Goal: Transaction & Acquisition: Purchase product/service

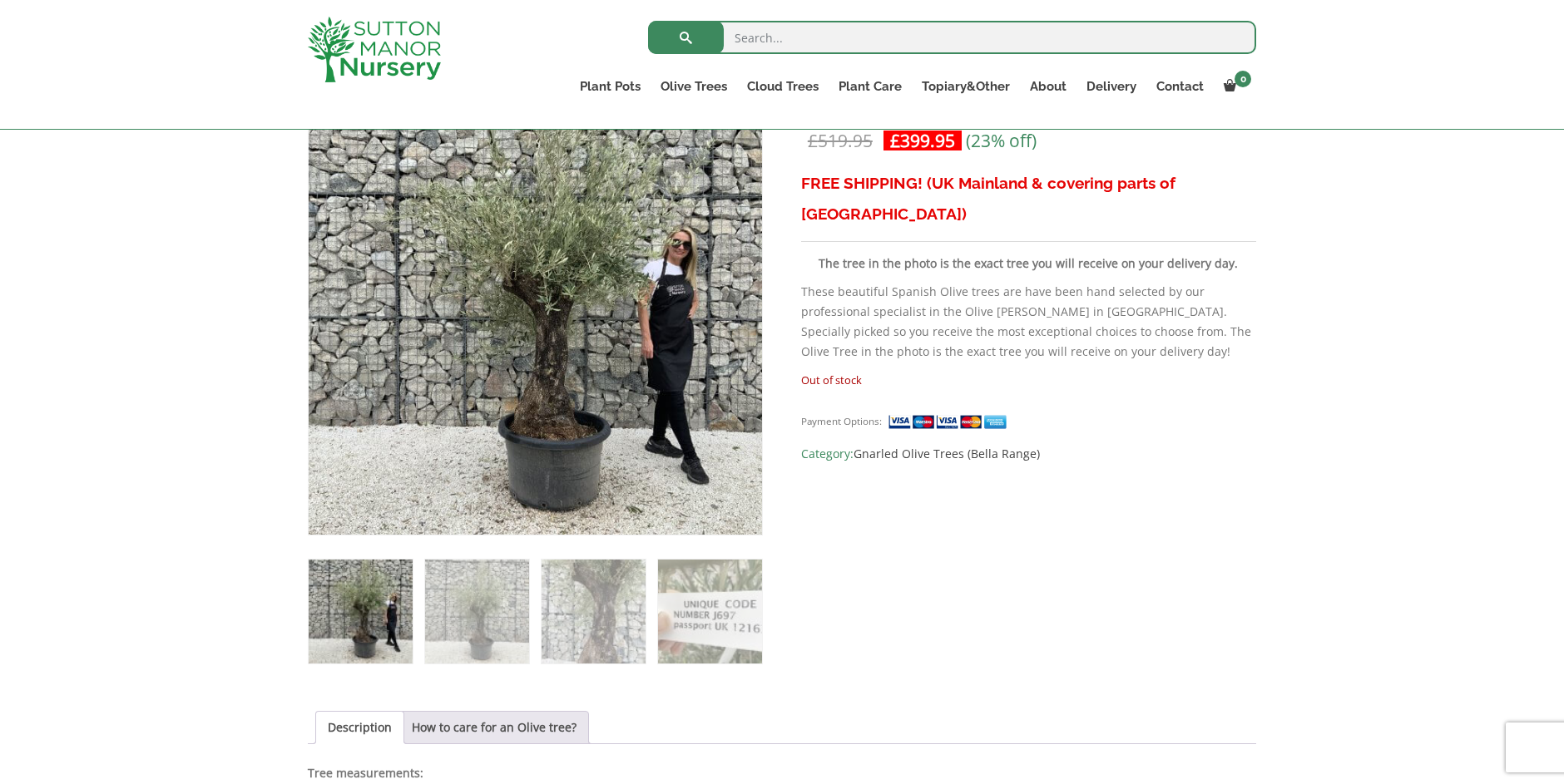
scroll to position [416, 0]
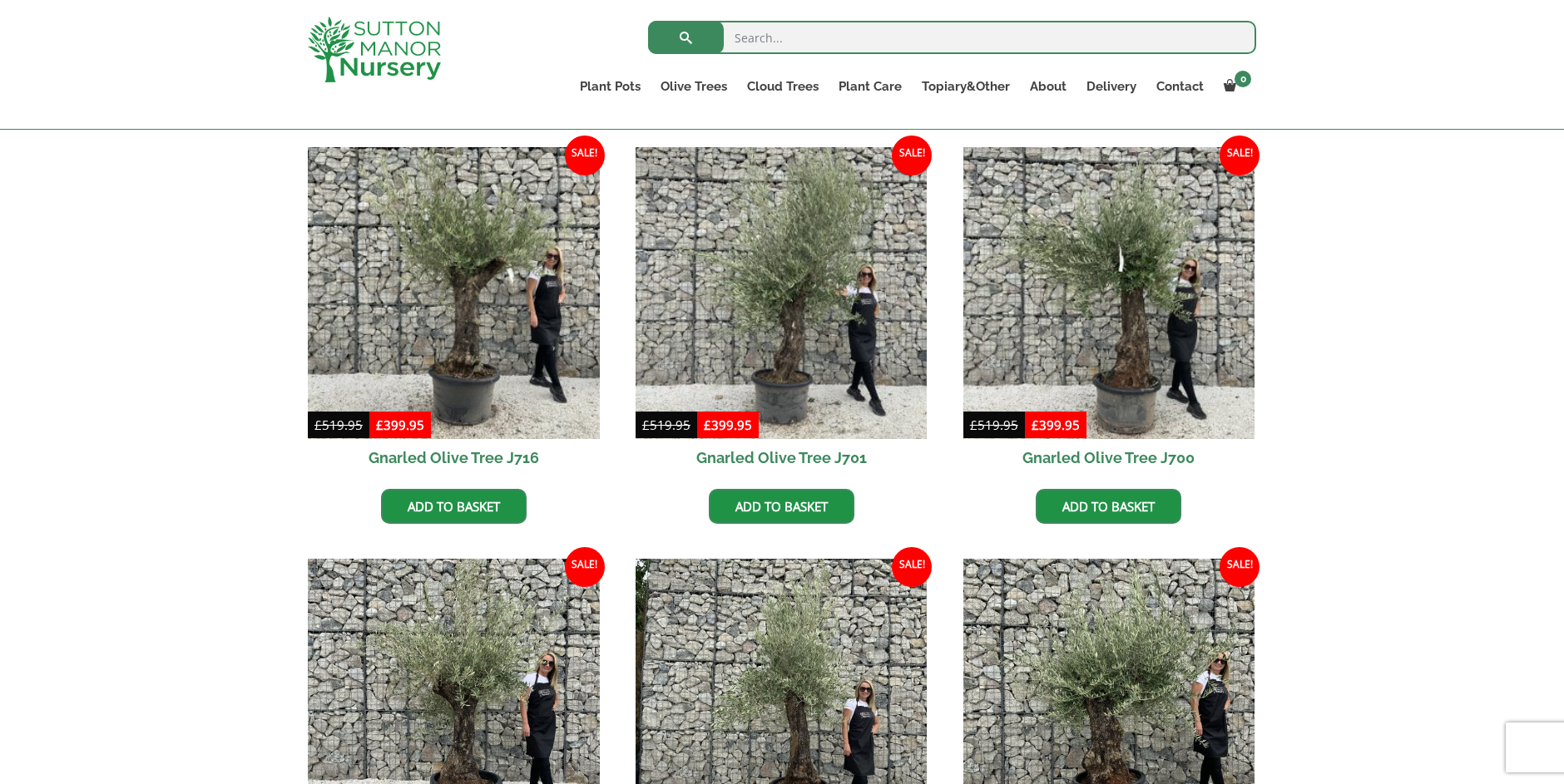
scroll to position [386, 0]
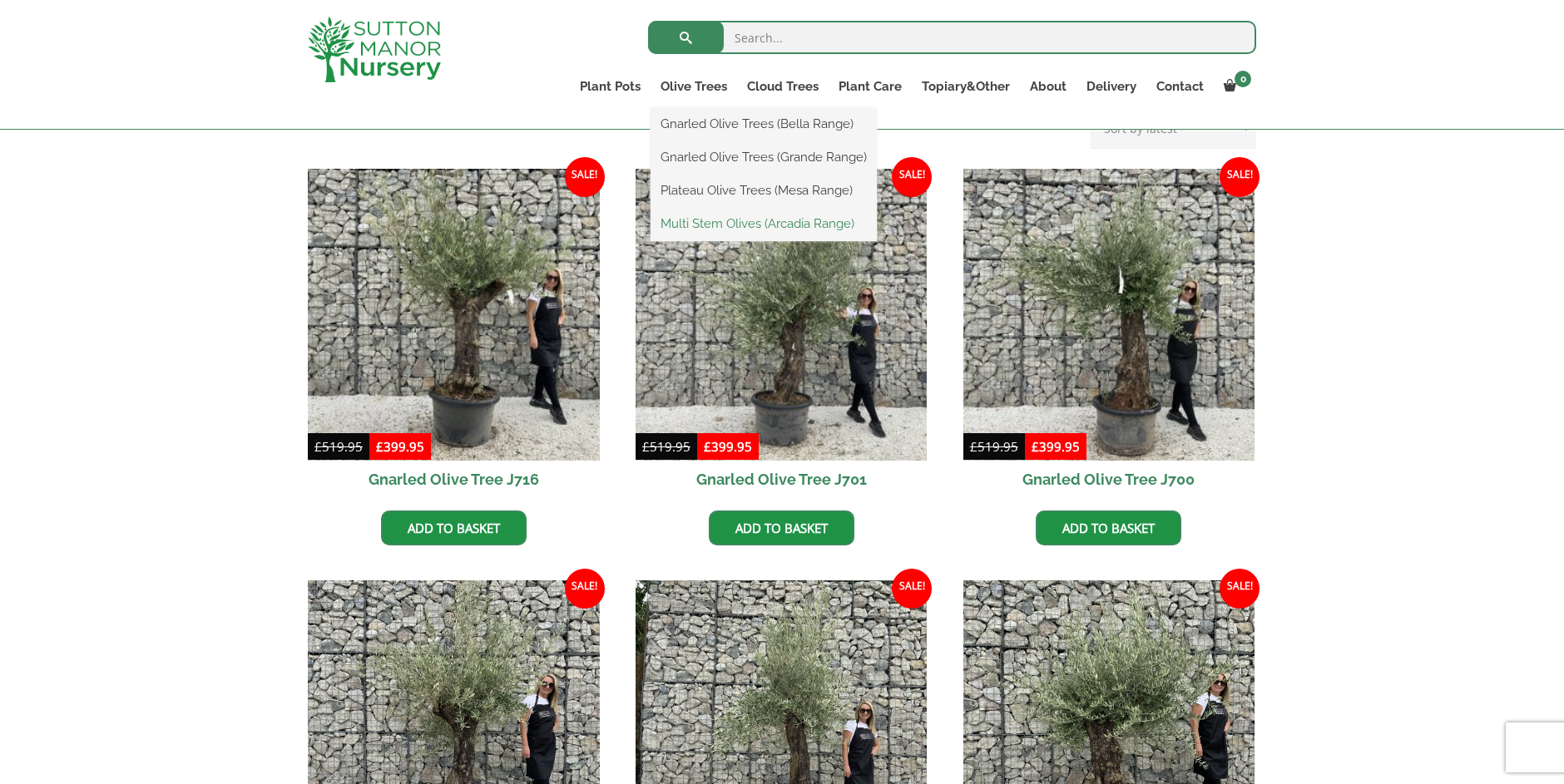
click at [721, 223] on link "Multi Stem Olives (Arcadia Range)" at bounding box center [763, 223] width 226 height 25
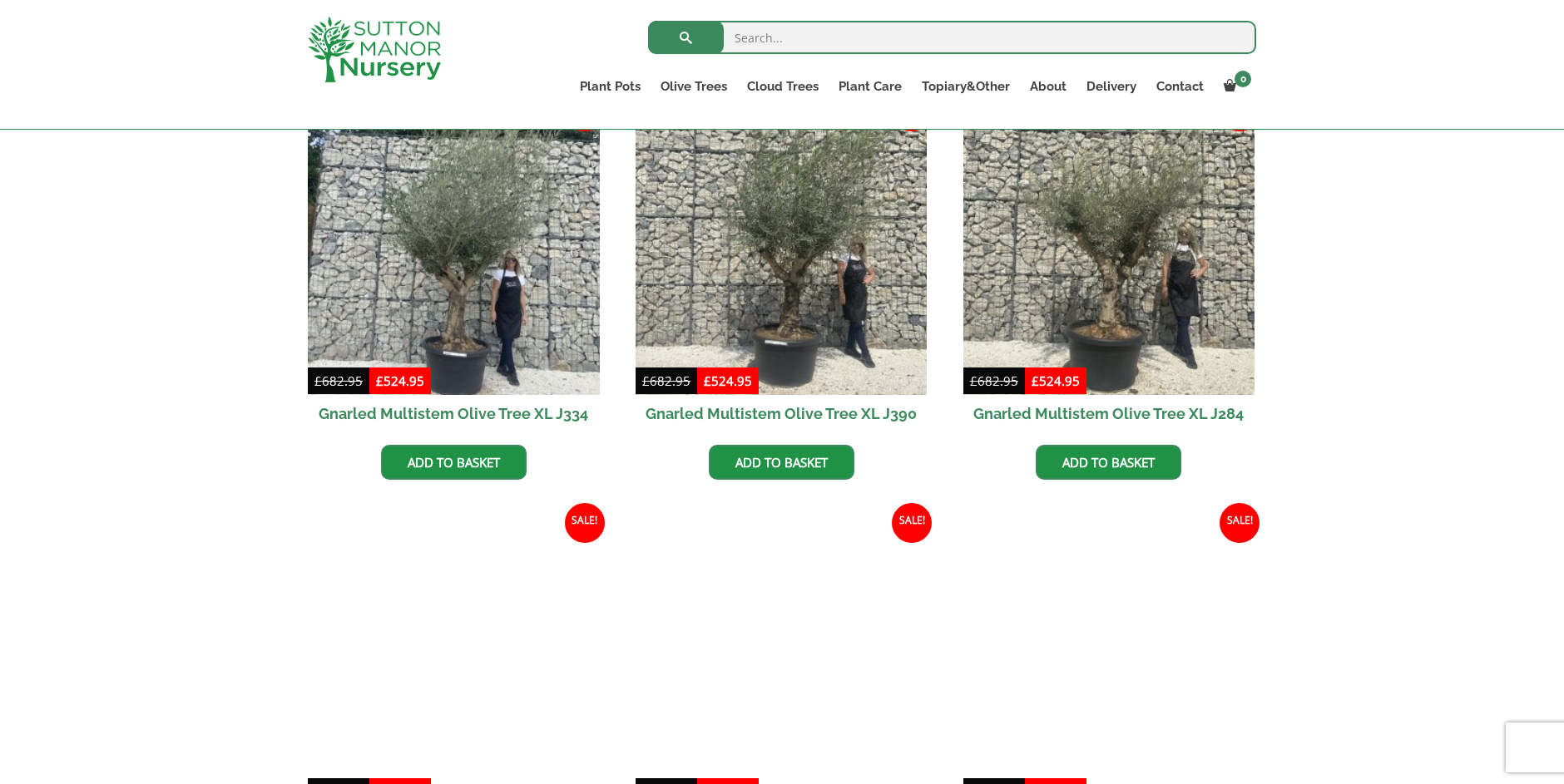
scroll to position [249, 0]
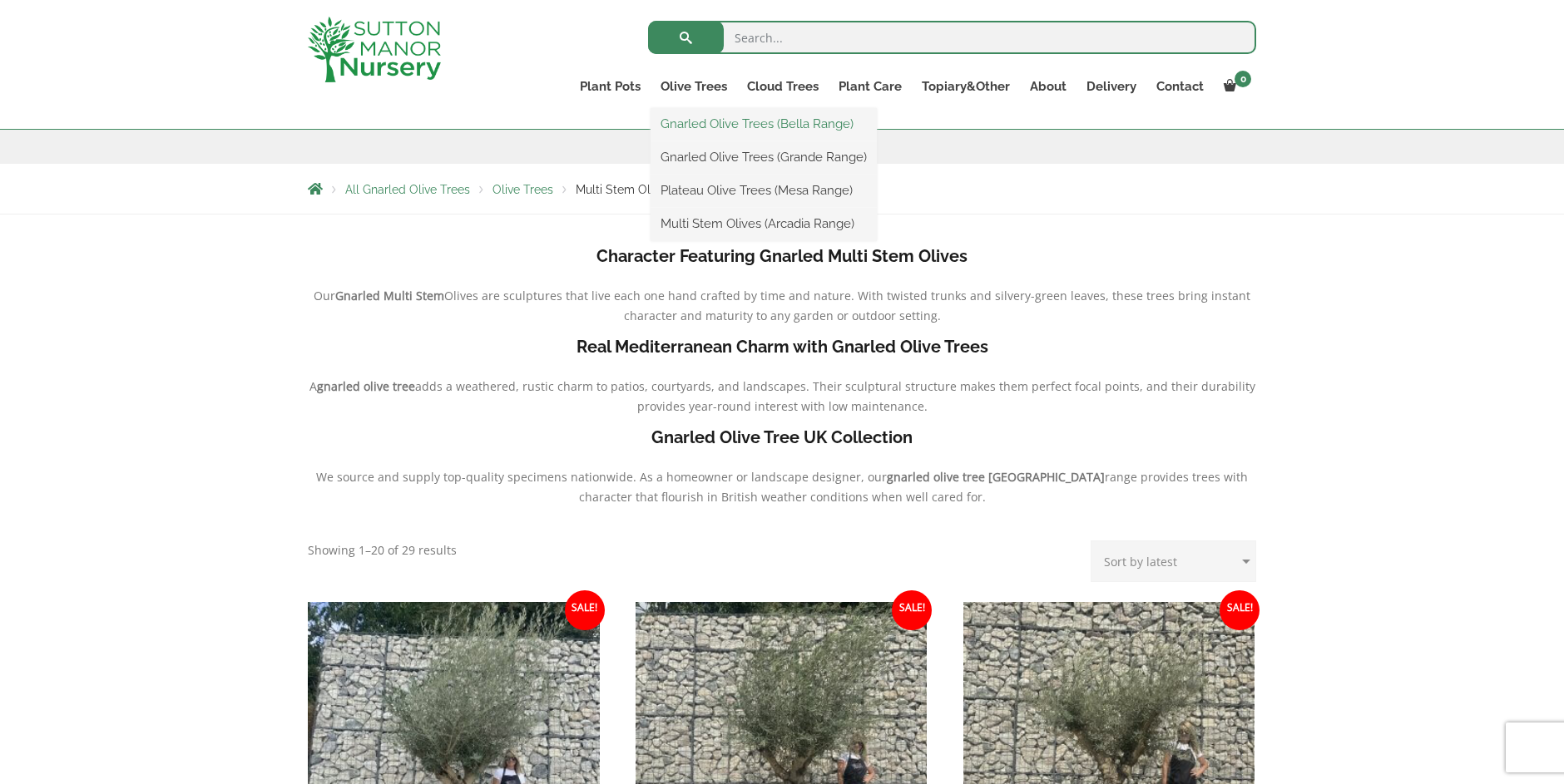
click at [695, 122] on link "Gnarled Olive Trees (Bella Range)" at bounding box center [763, 123] width 226 height 25
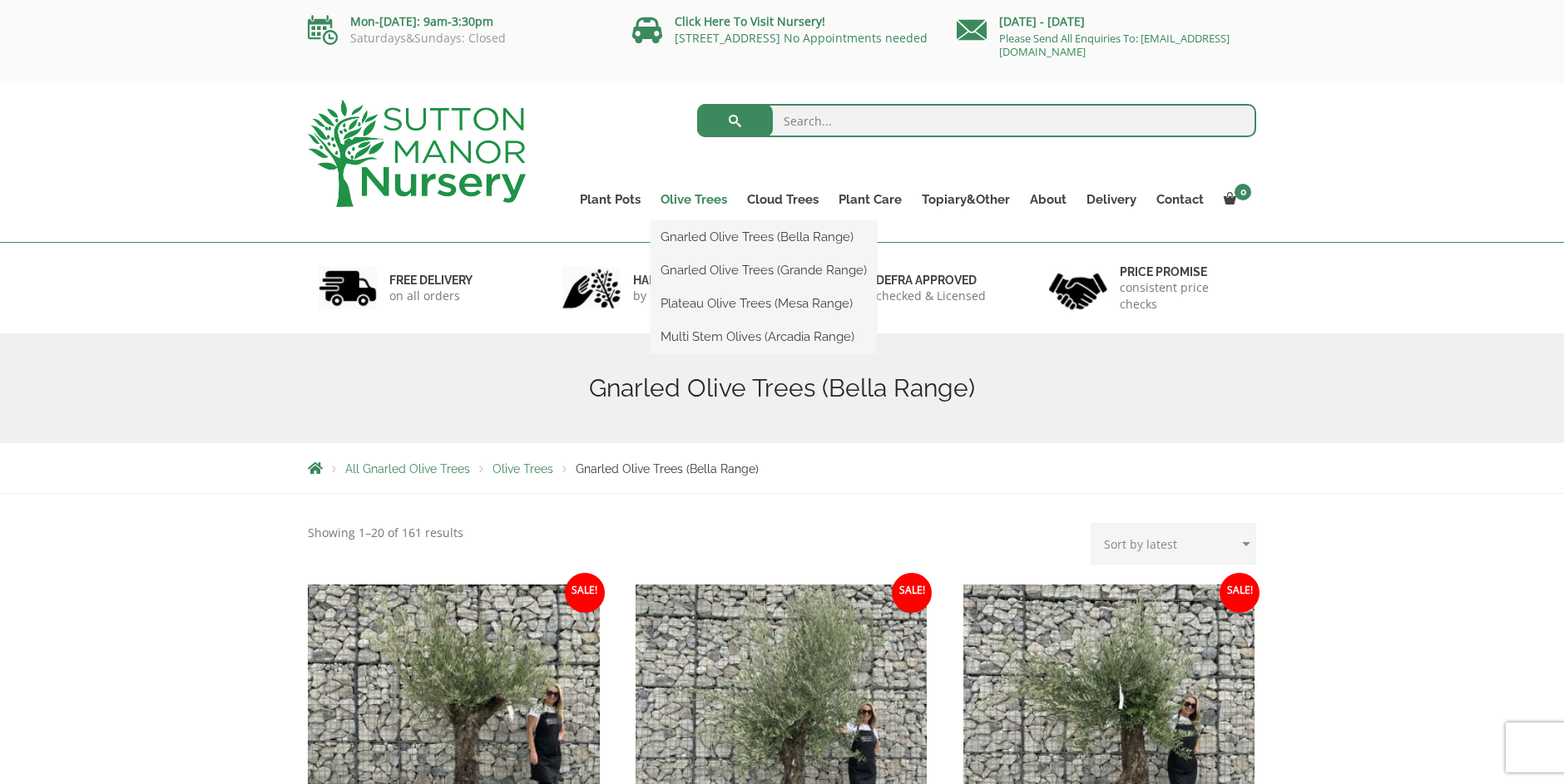
click at [687, 192] on link "Olive Trees" at bounding box center [694, 199] width 86 height 23
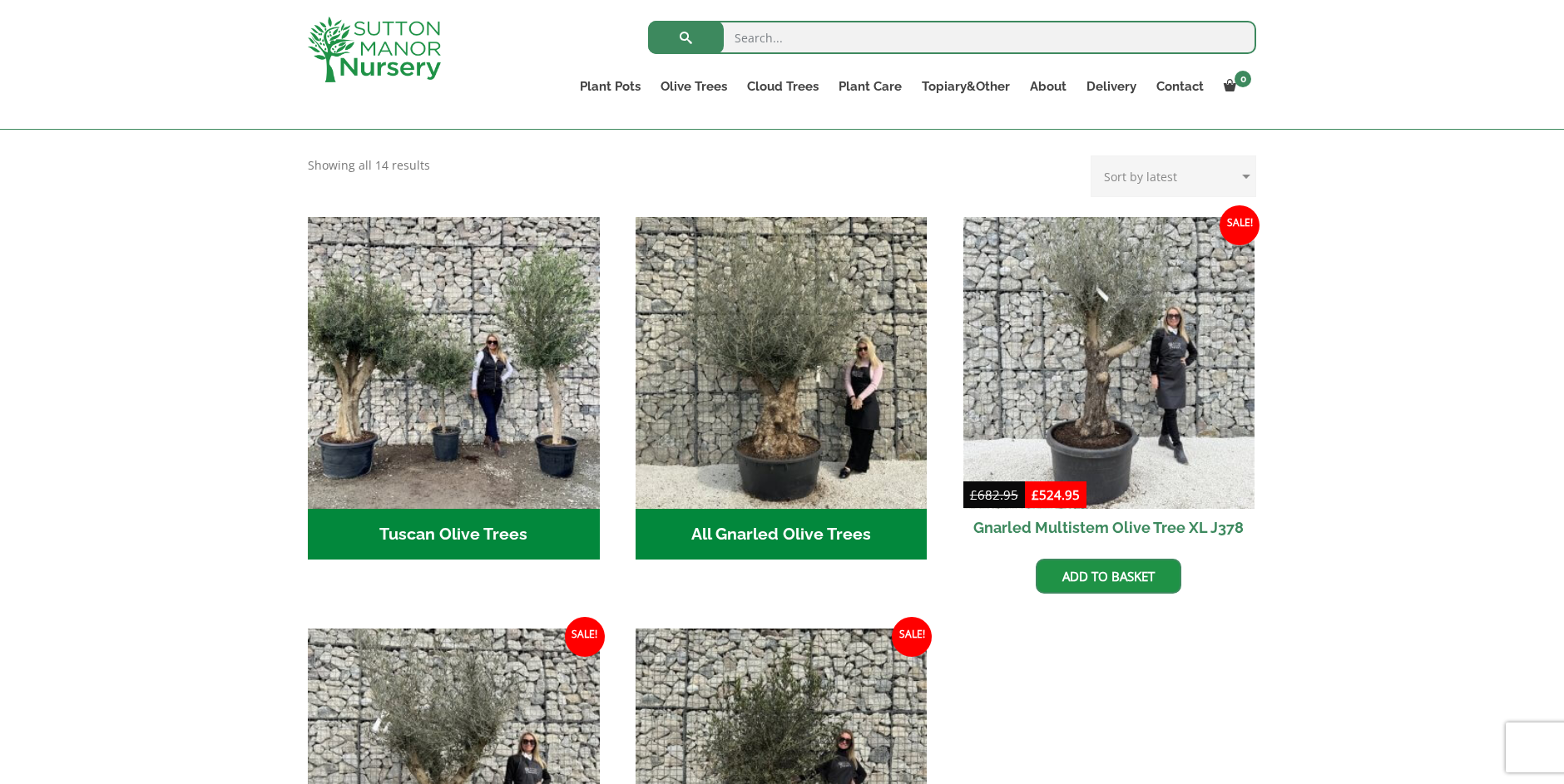
scroll to position [499, 0]
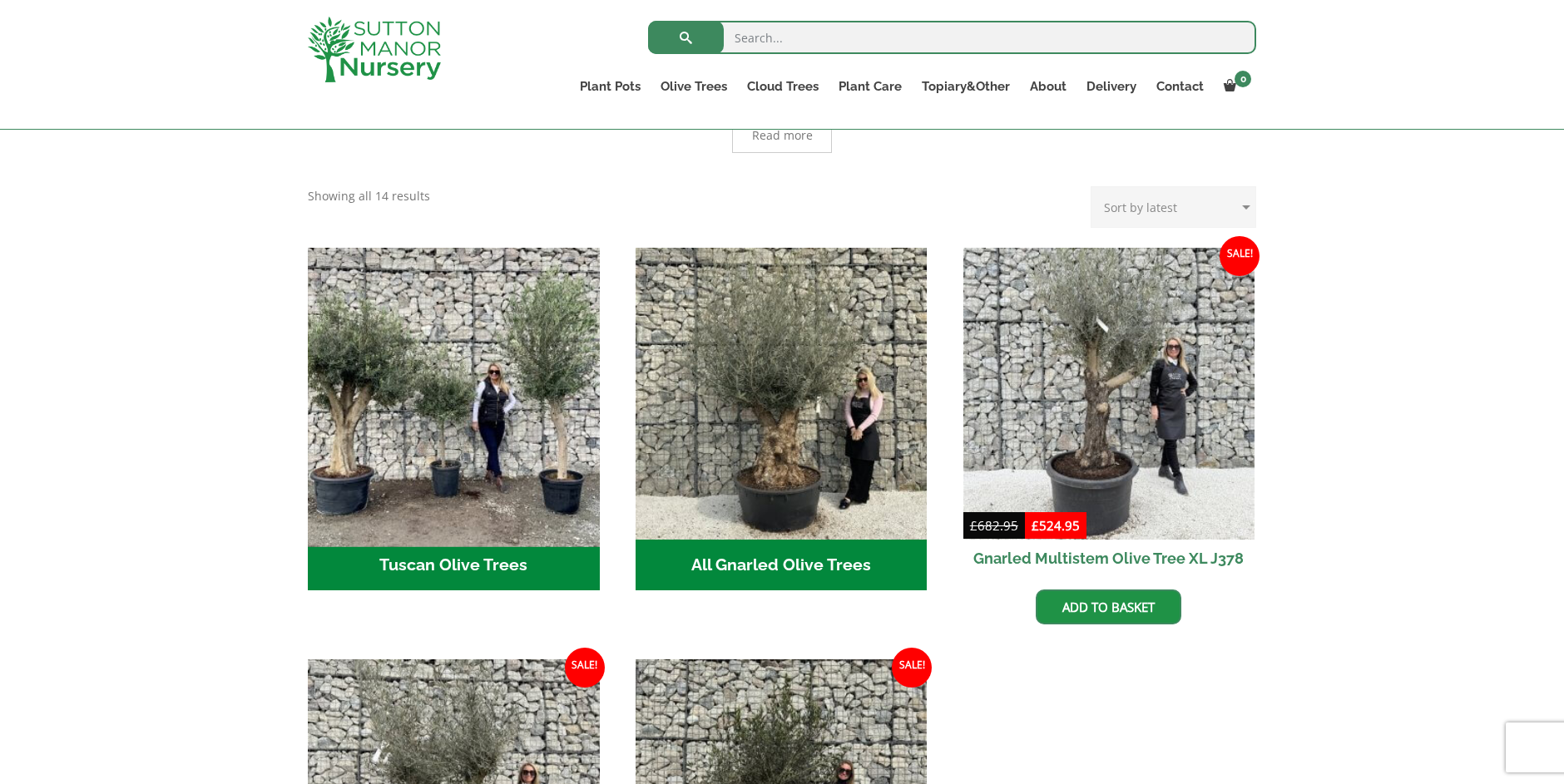
click at [471, 381] on img "Visit product category Tuscan Olive Trees" at bounding box center [453, 393] width 306 height 306
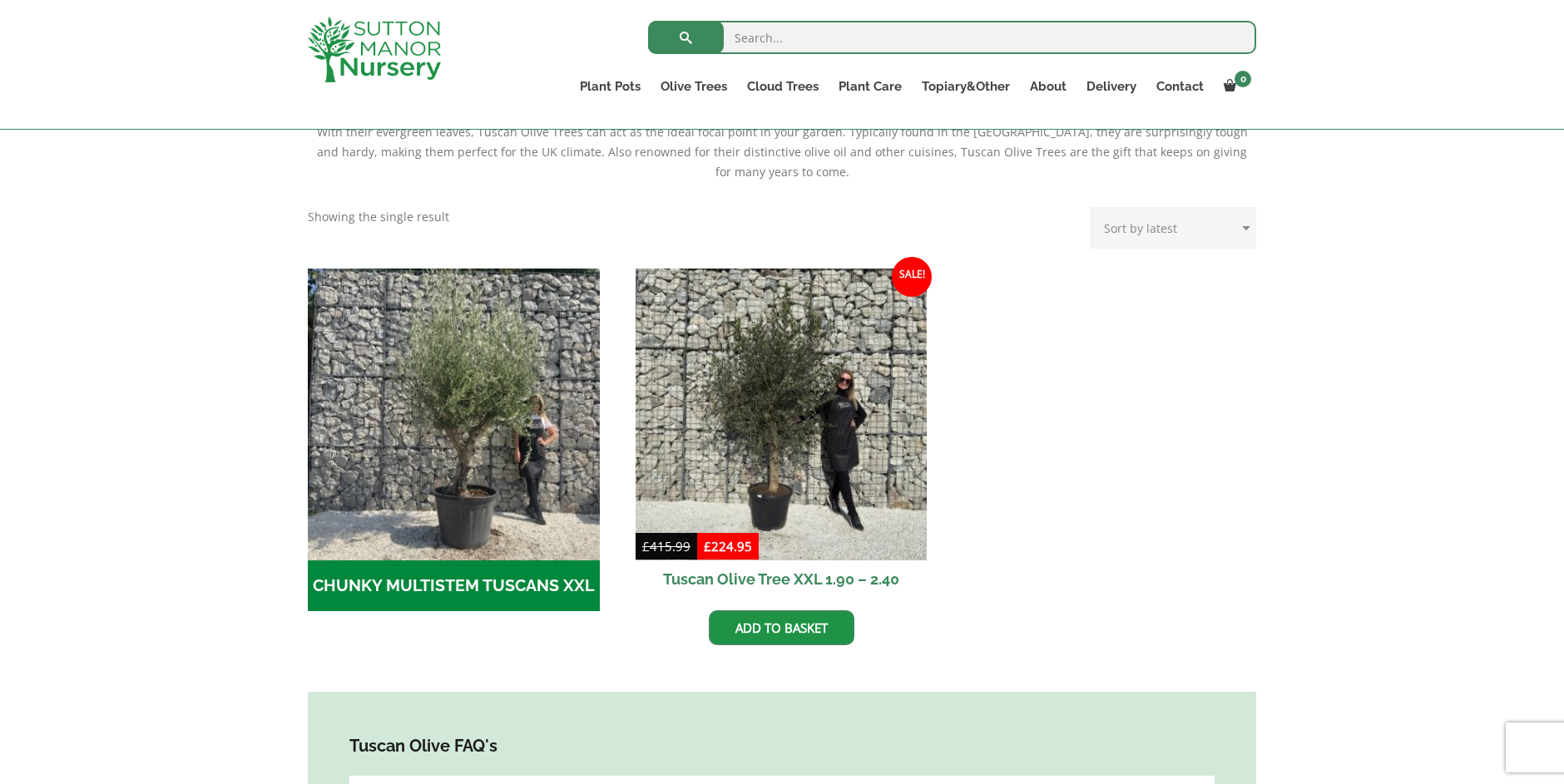
scroll to position [416, 0]
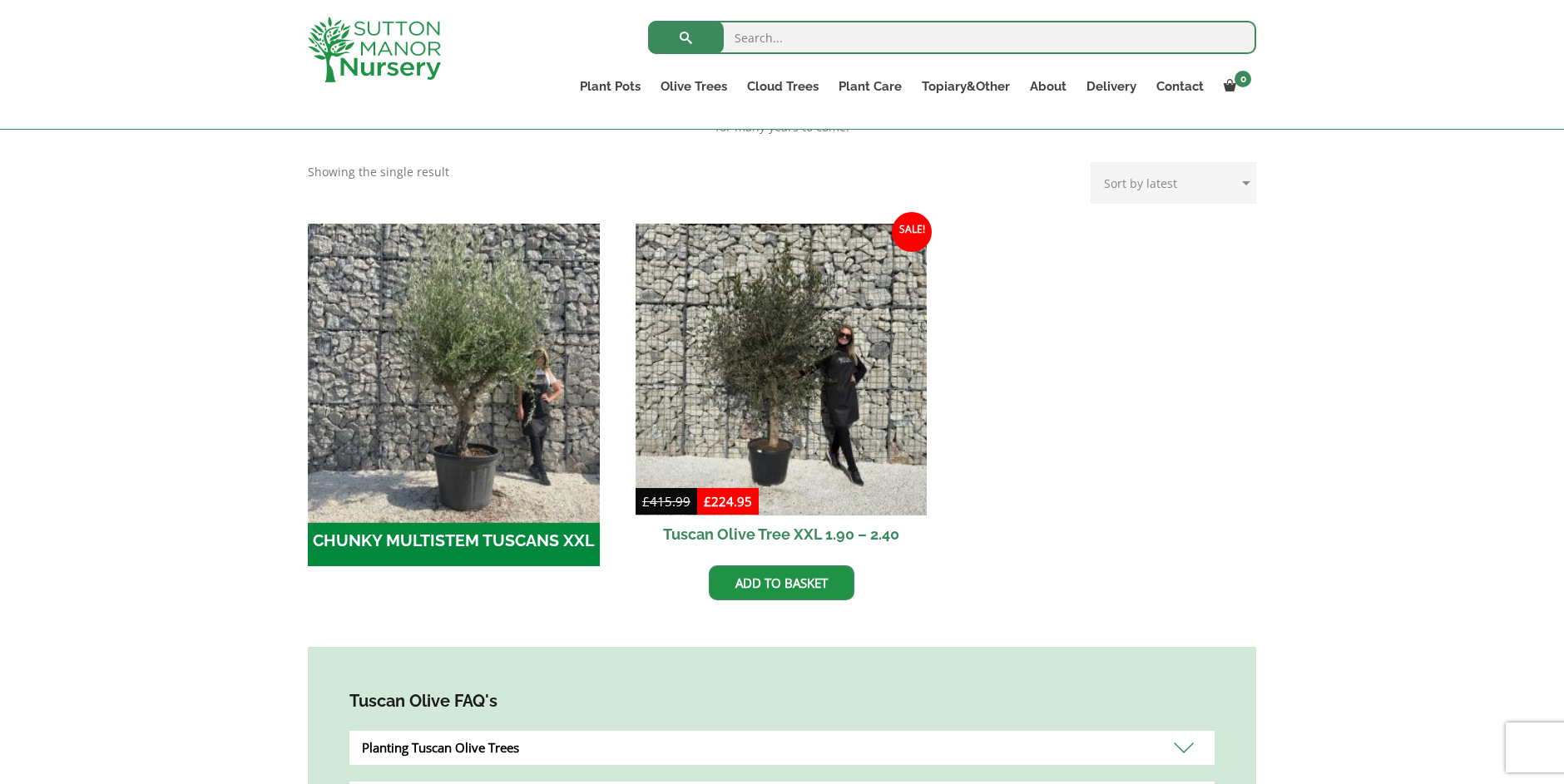
click at [476, 398] on img "Visit product category CHUNKY MULTISTEM TUSCANS XXL" at bounding box center [453, 369] width 306 height 306
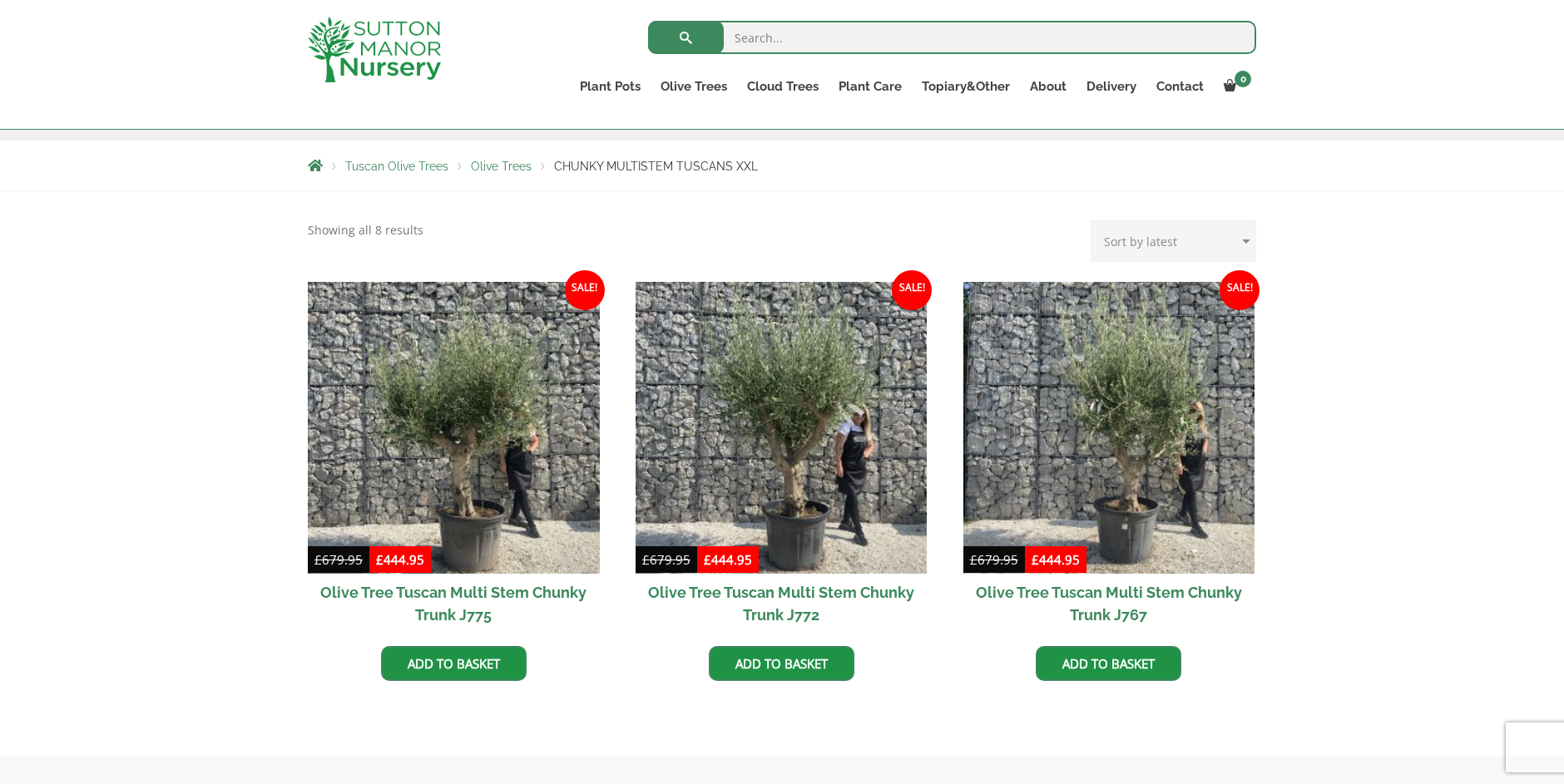
scroll to position [249, 0]
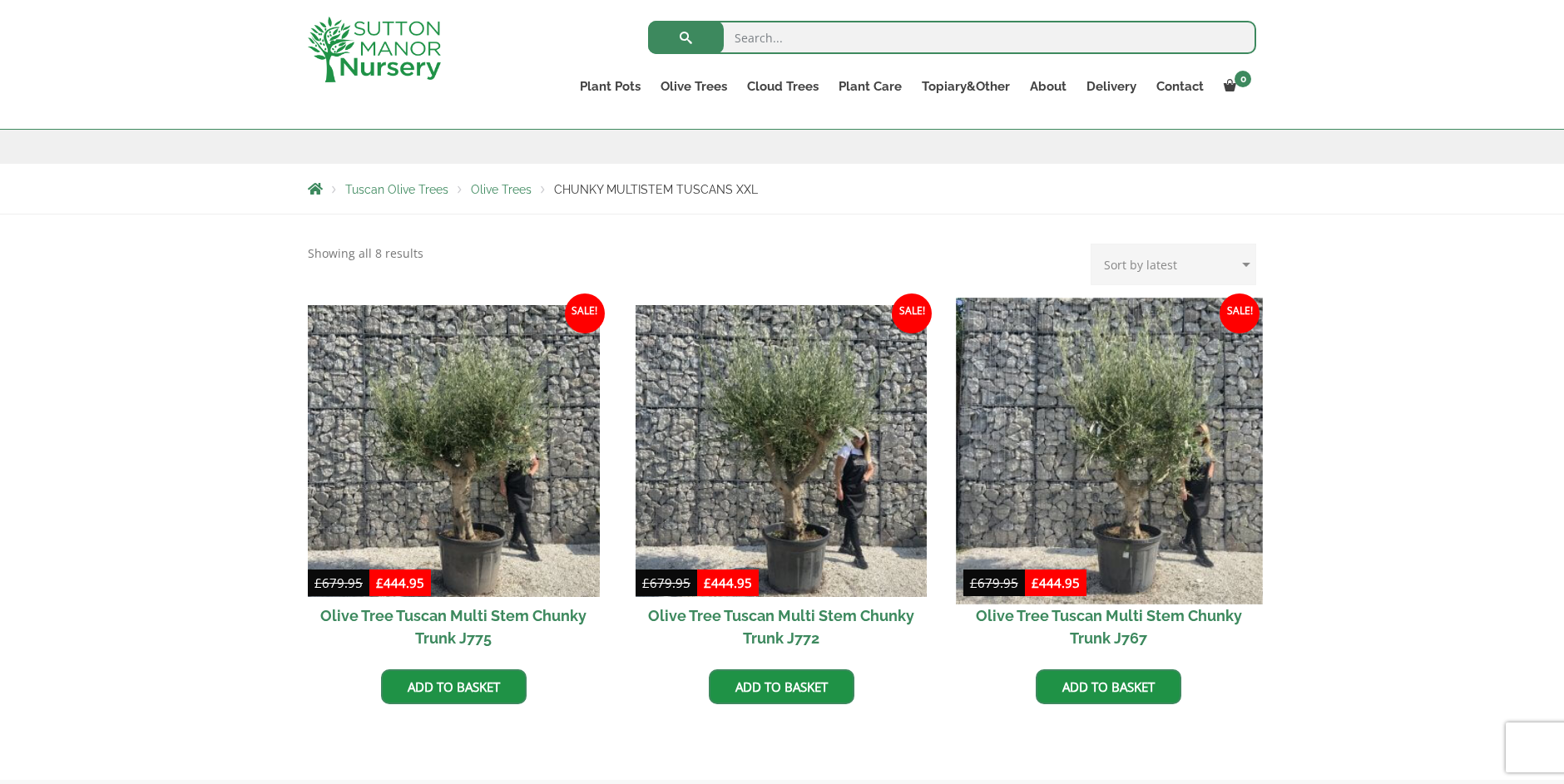
click at [1120, 433] on img at bounding box center [1109, 450] width 306 height 306
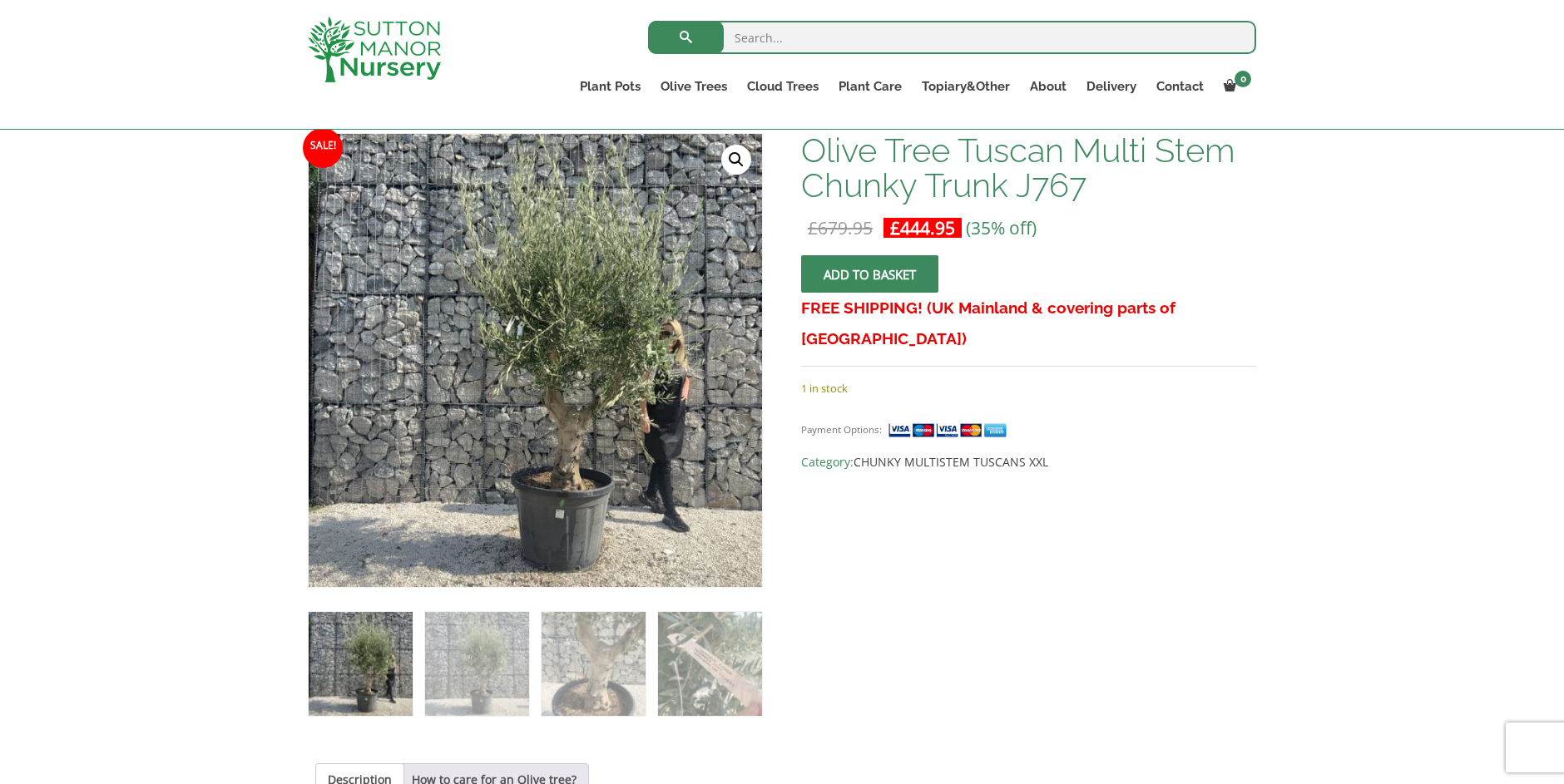
scroll to position [249, 0]
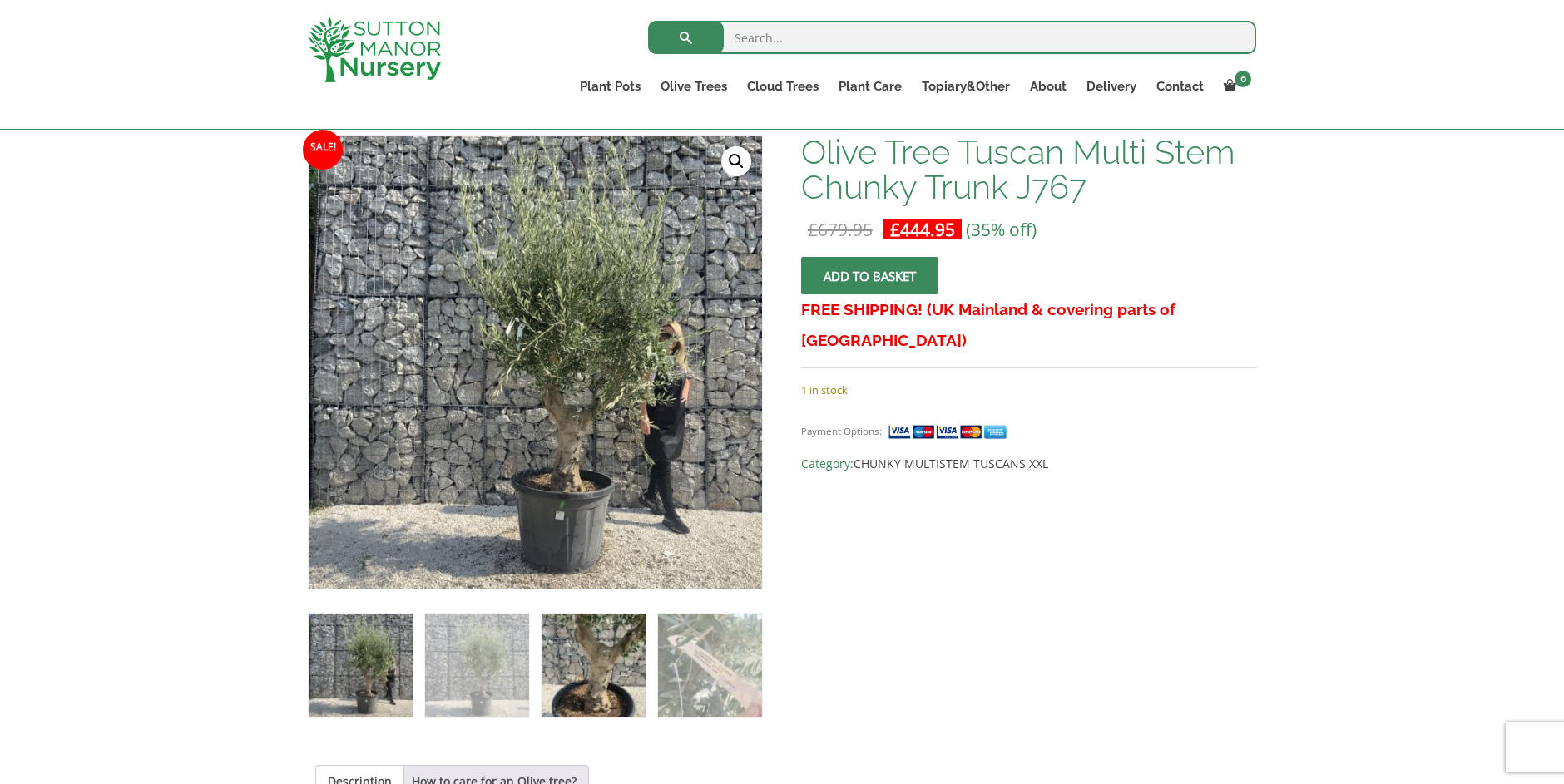
click at [611, 666] on img at bounding box center [594, 666] width 104 height 104
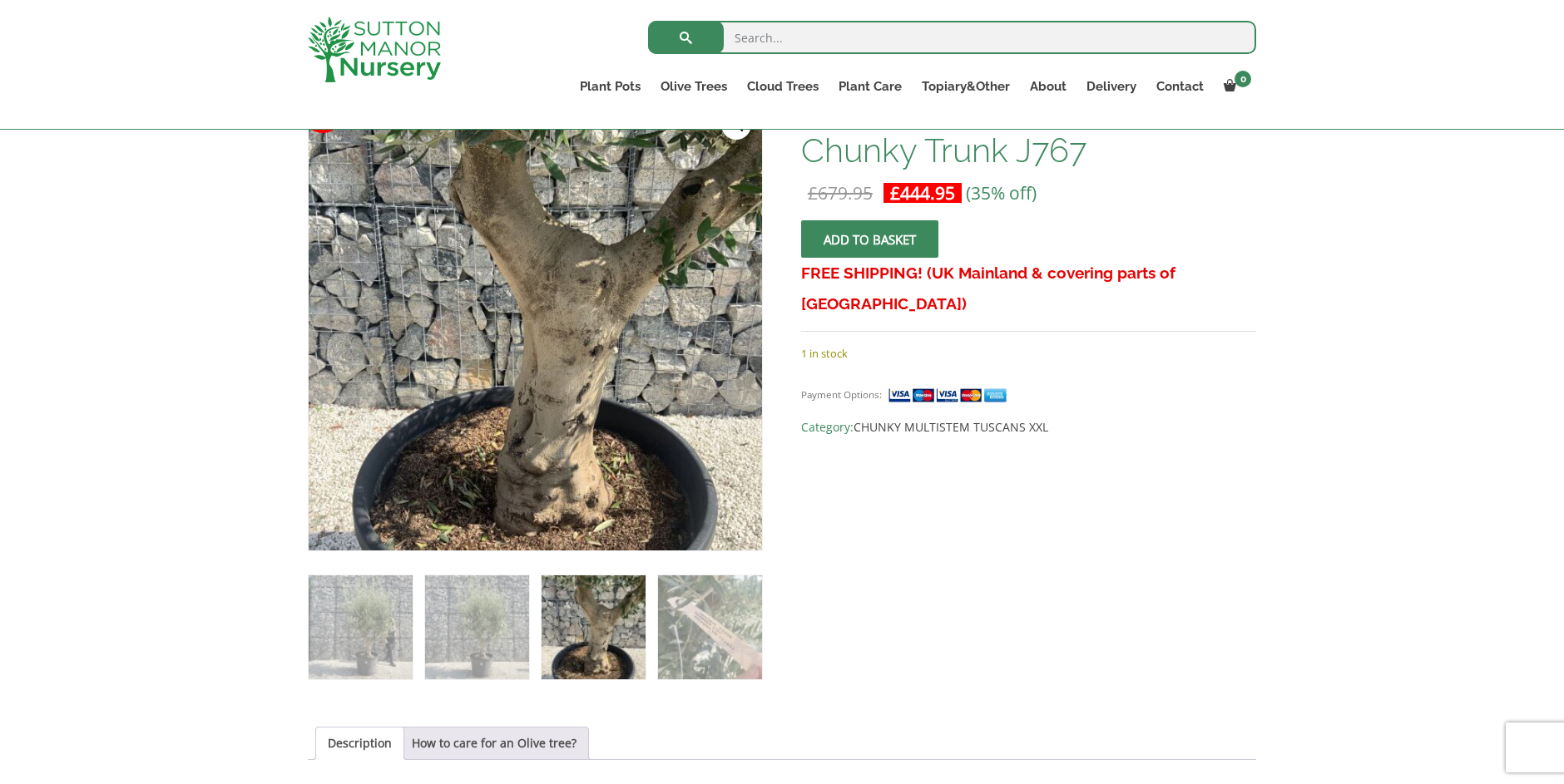
scroll to position [333, 0]
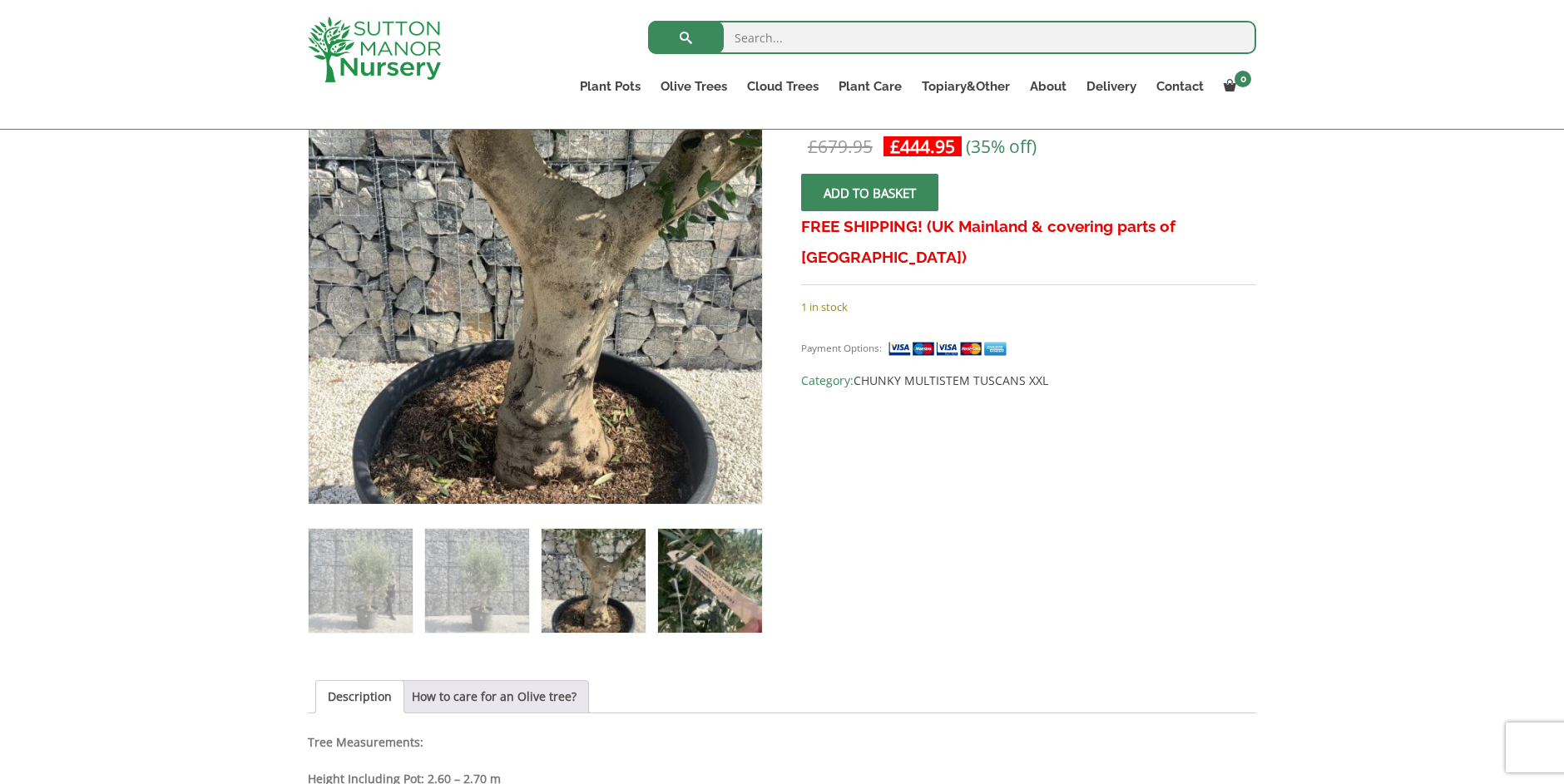
click at [713, 581] on img at bounding box center [710, 580] width 104 height 104
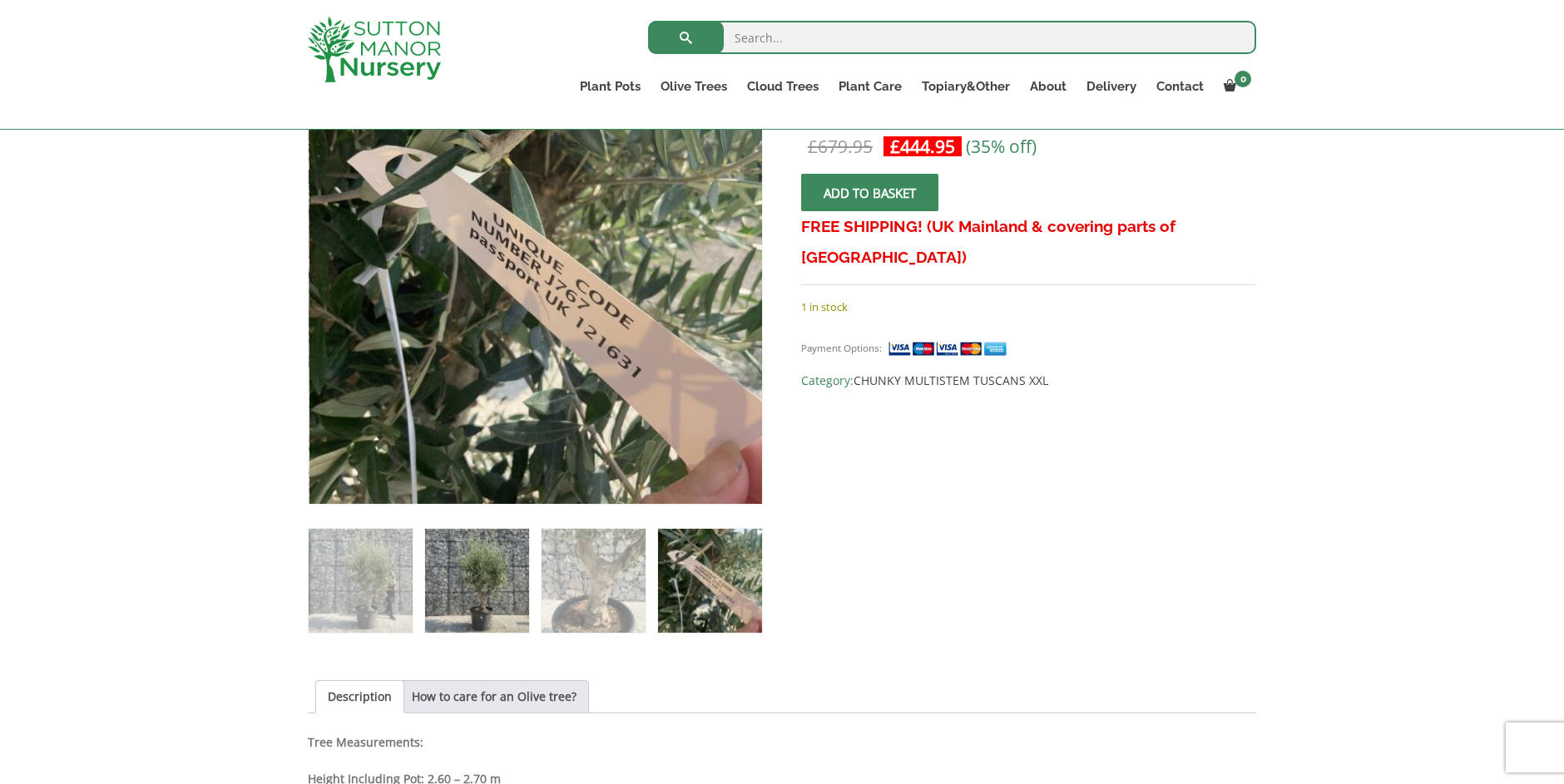
click at [481, 580] on img at bounding box center [477, 580] width 104 height 104
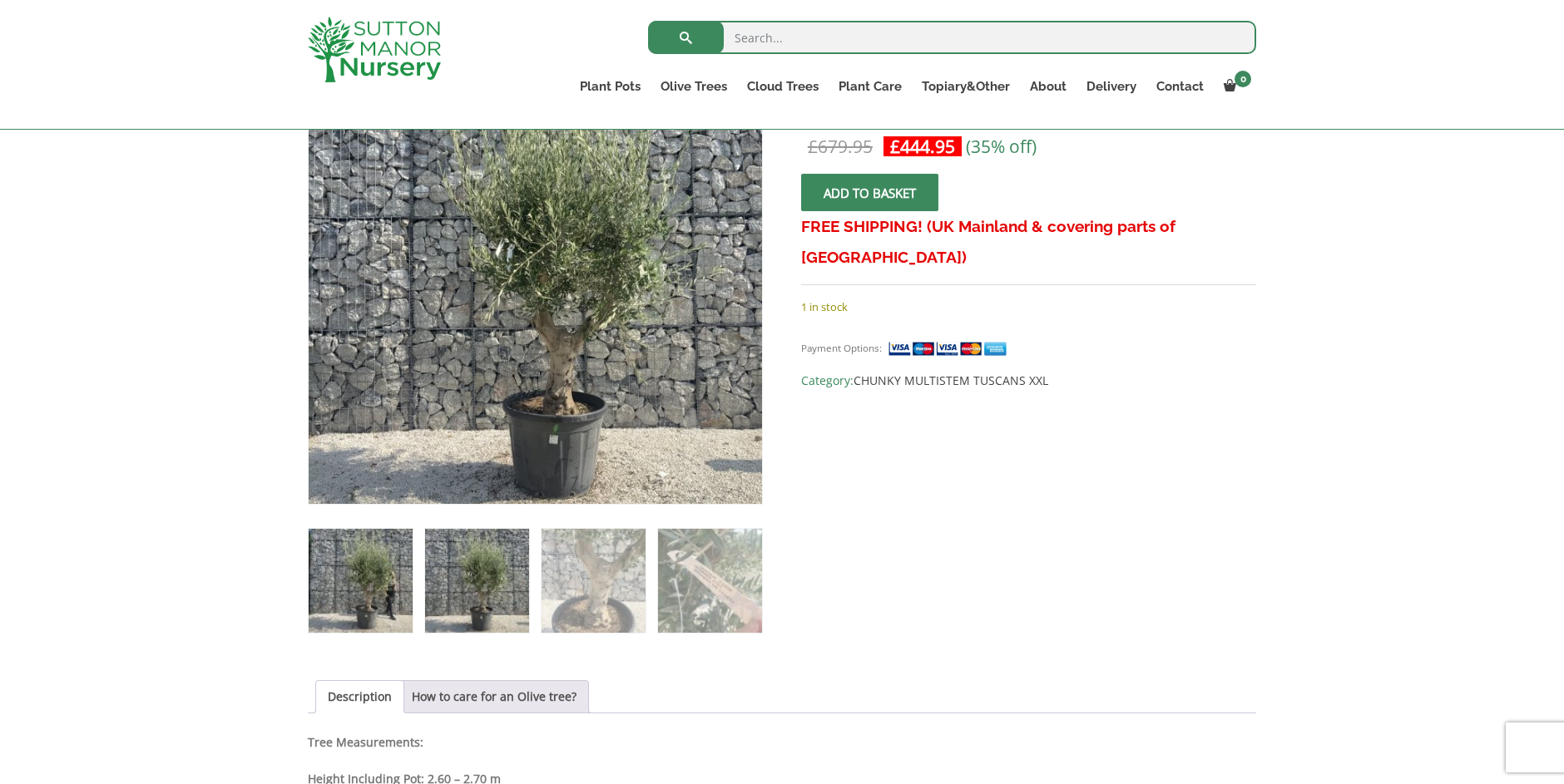
click at [365, 579] on img at bounding box center [361, 580] width 104 height 104
